Goal: Find specific page/section: Find specific page/section

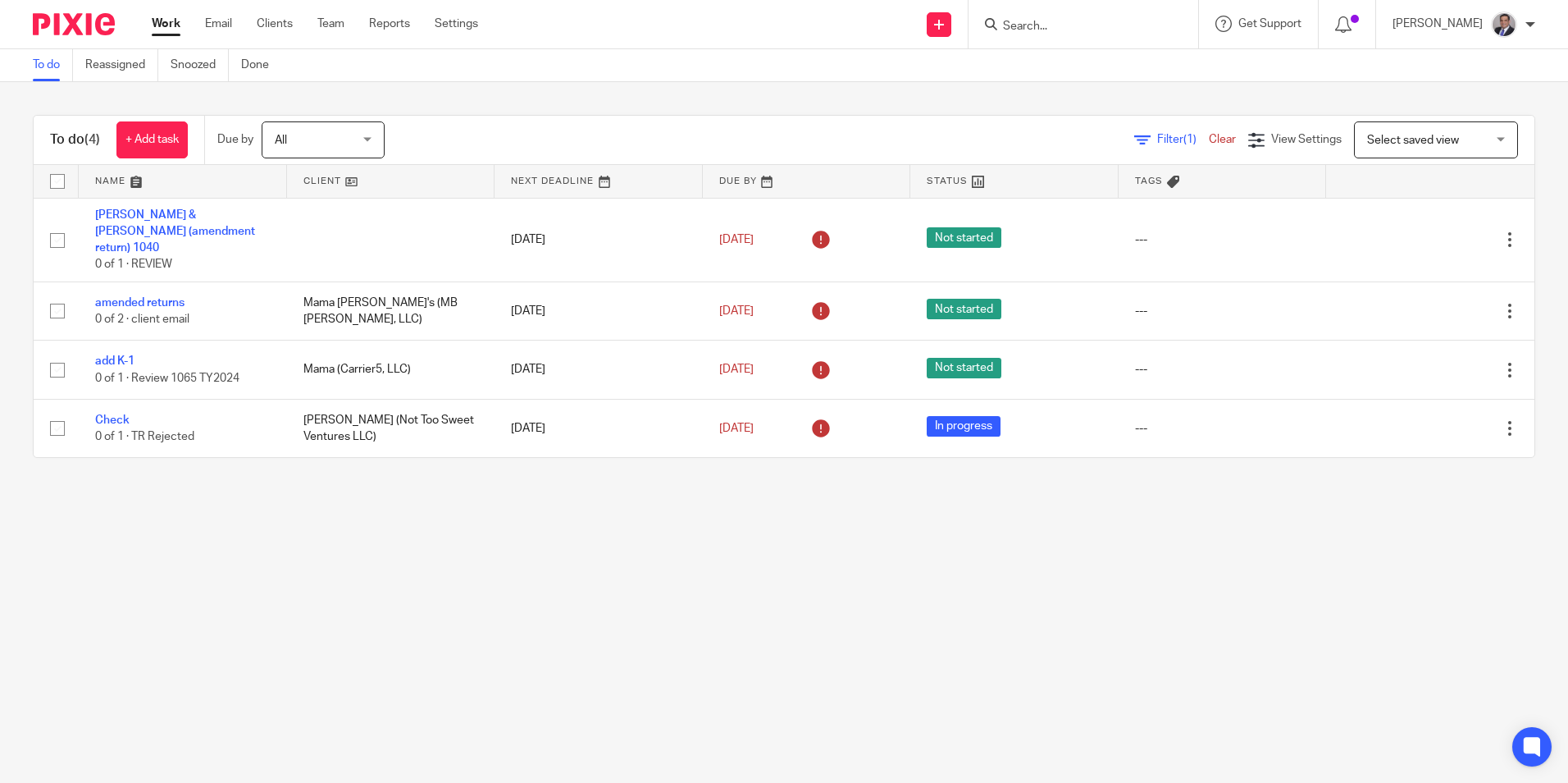
click at [1092, 25] on input "Search" at bounding box center [1076, 26] width 148 height 14
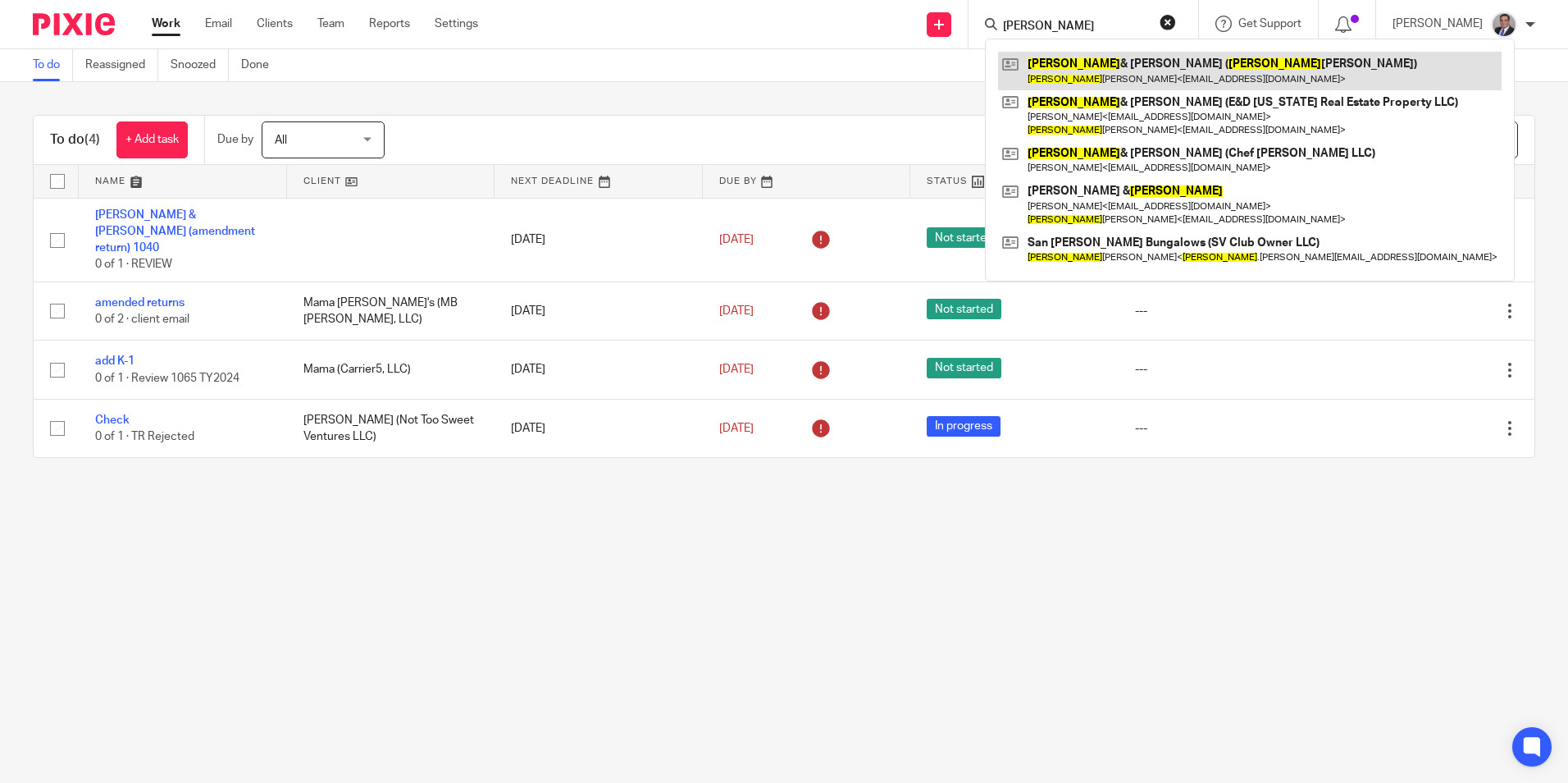
type input "[PERSON_NAME]"
click at [1133, 66] on link at bounding box center [1250, 70] width 504 height 38
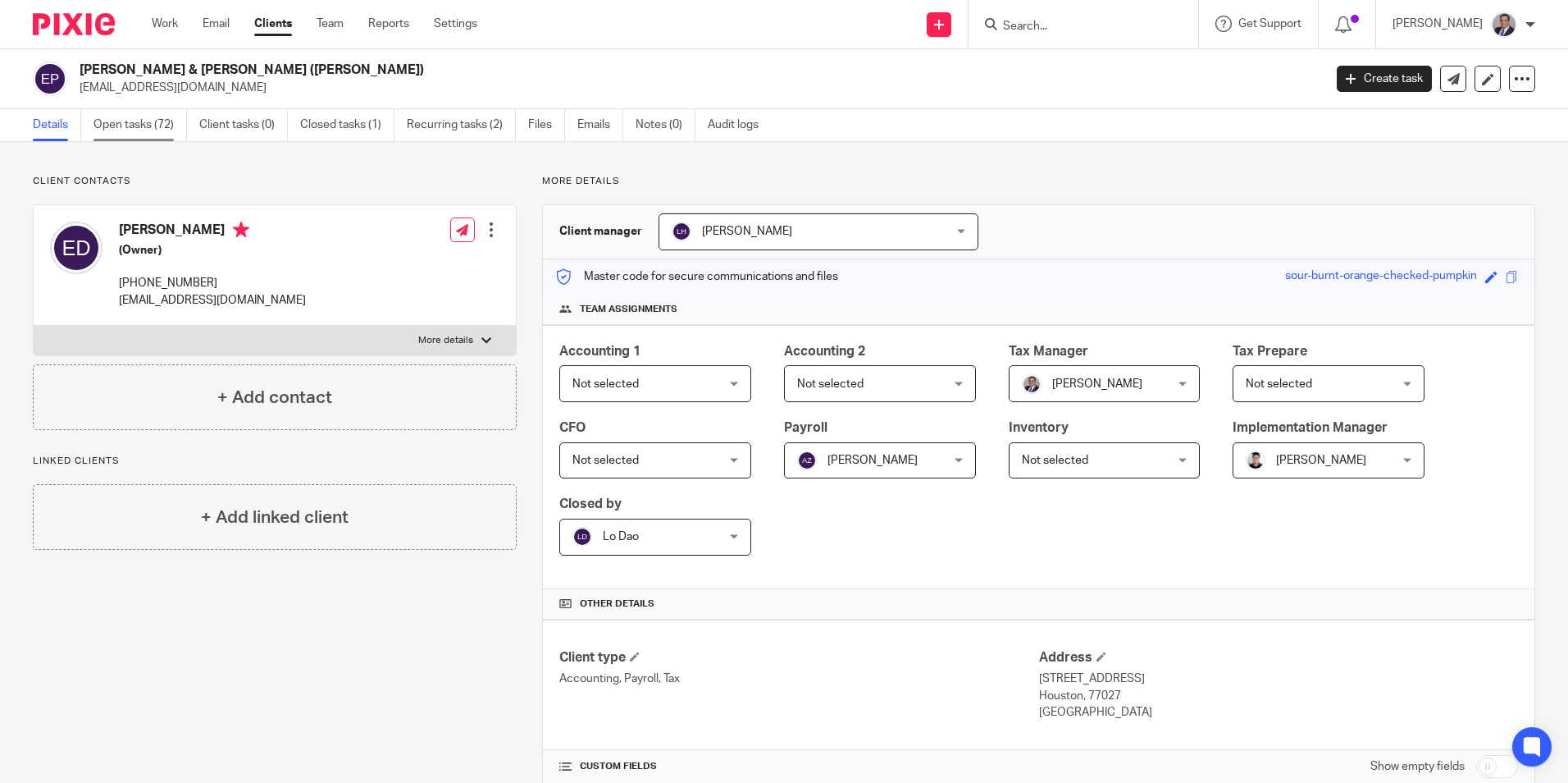
click at [162, 134] on link "Open tasks (72)" at bounding box center [139, 124] width 93 height 32
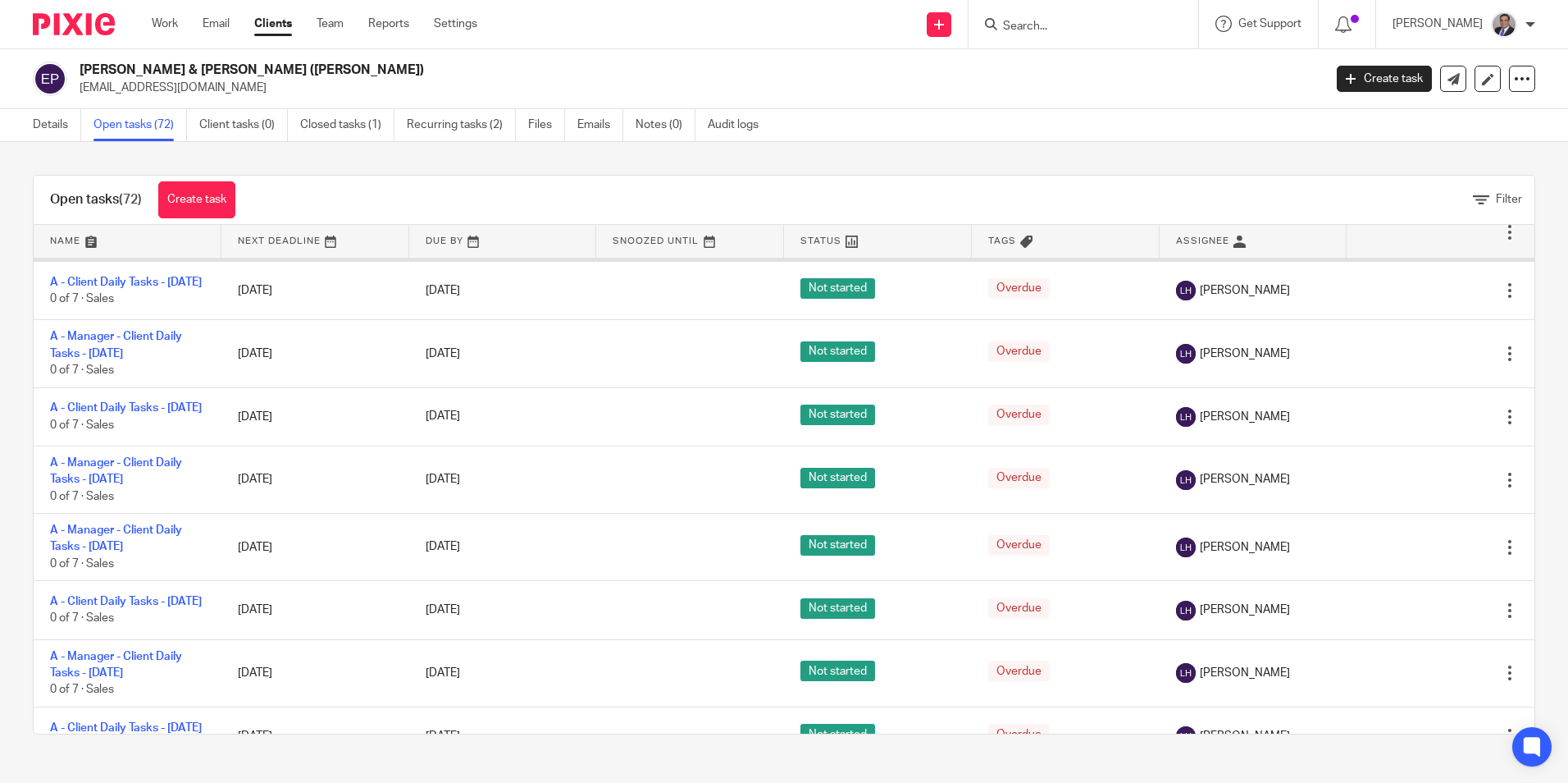
scroll to position [2380, 0]
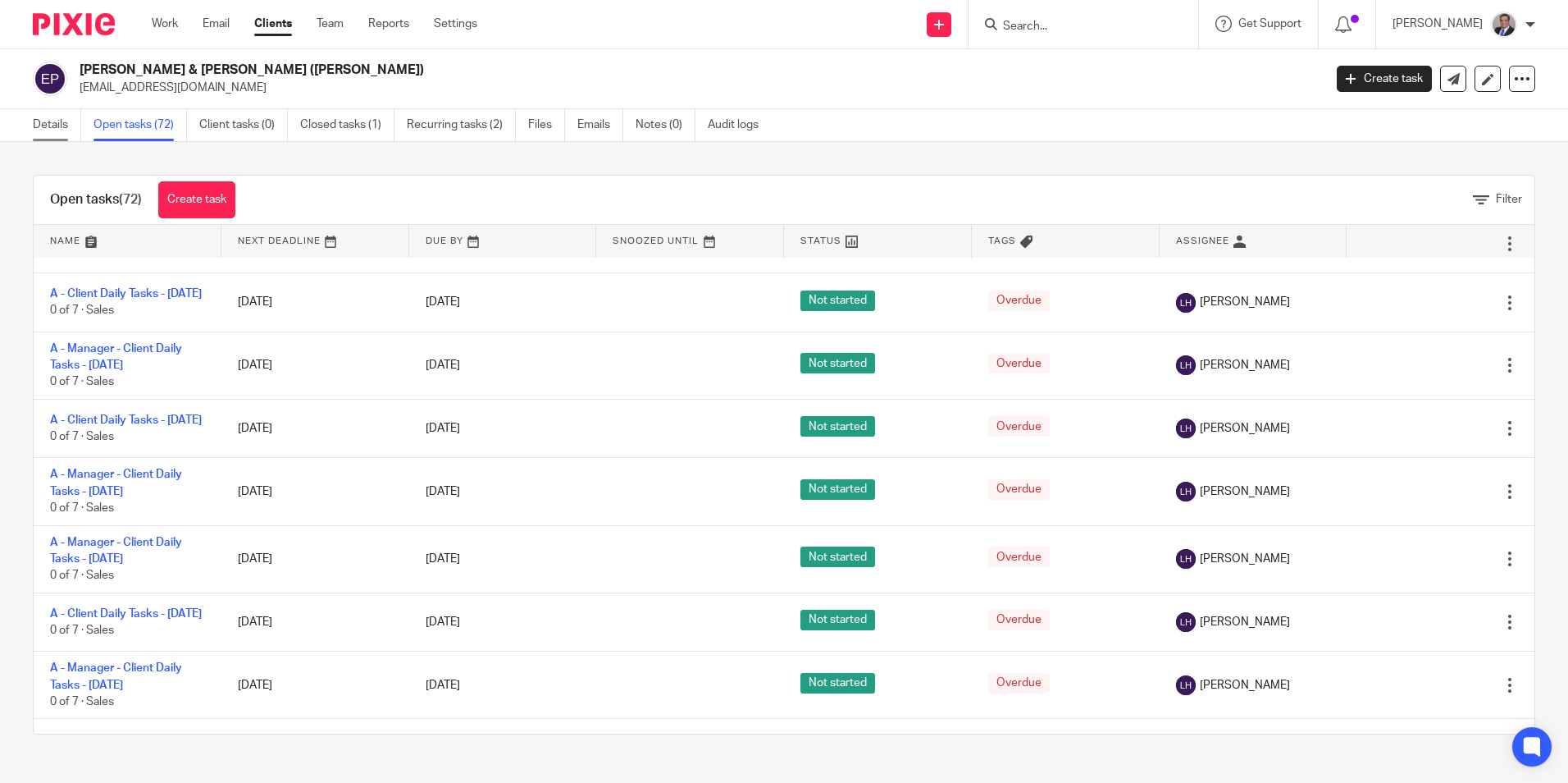
click at [48, 118] on link "Details" at bounding box center [57, 124] width 48 height 32
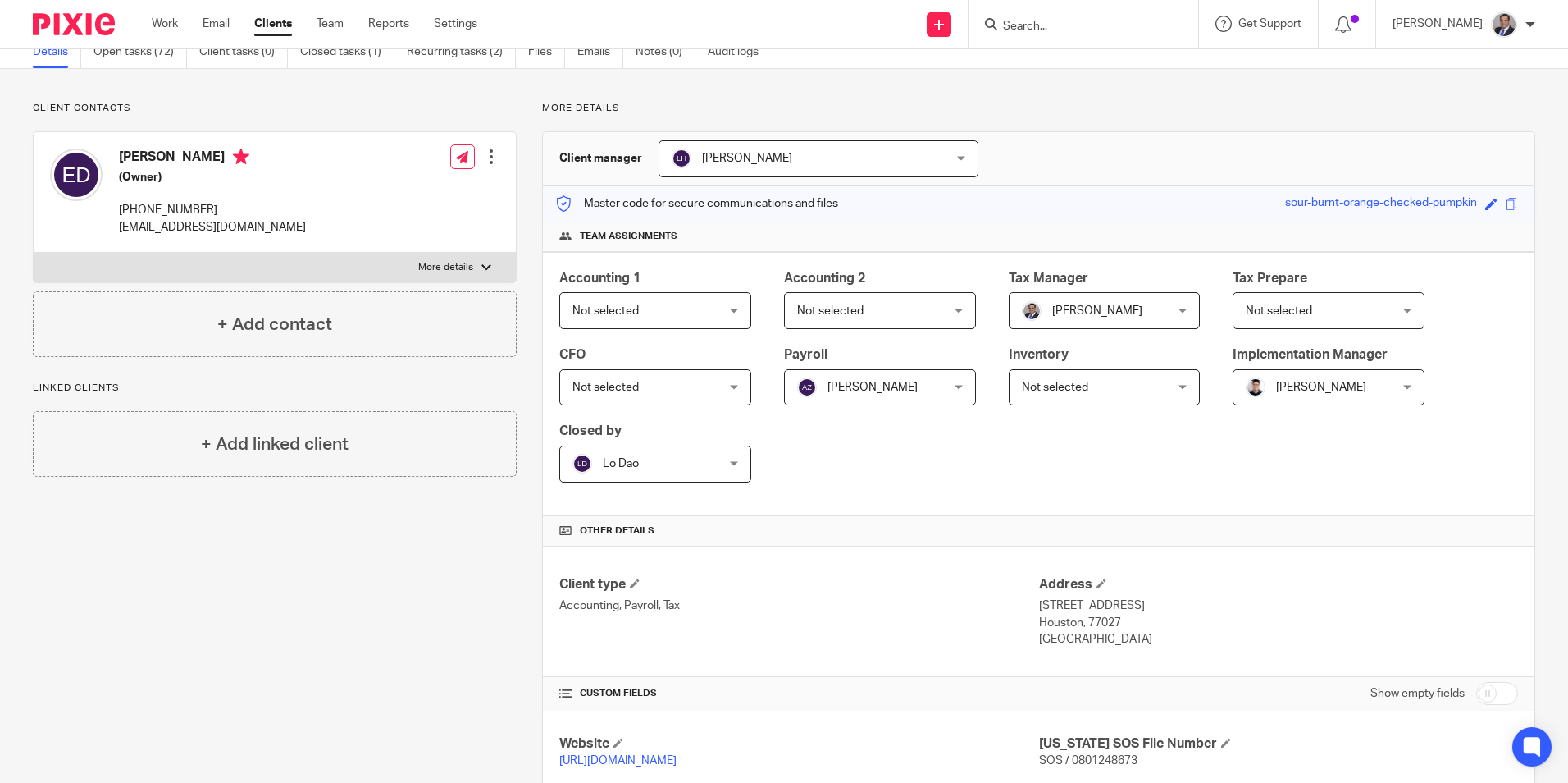
scroll to position [71, 0]
